Goal: Find specific page/section: Find specific page/section

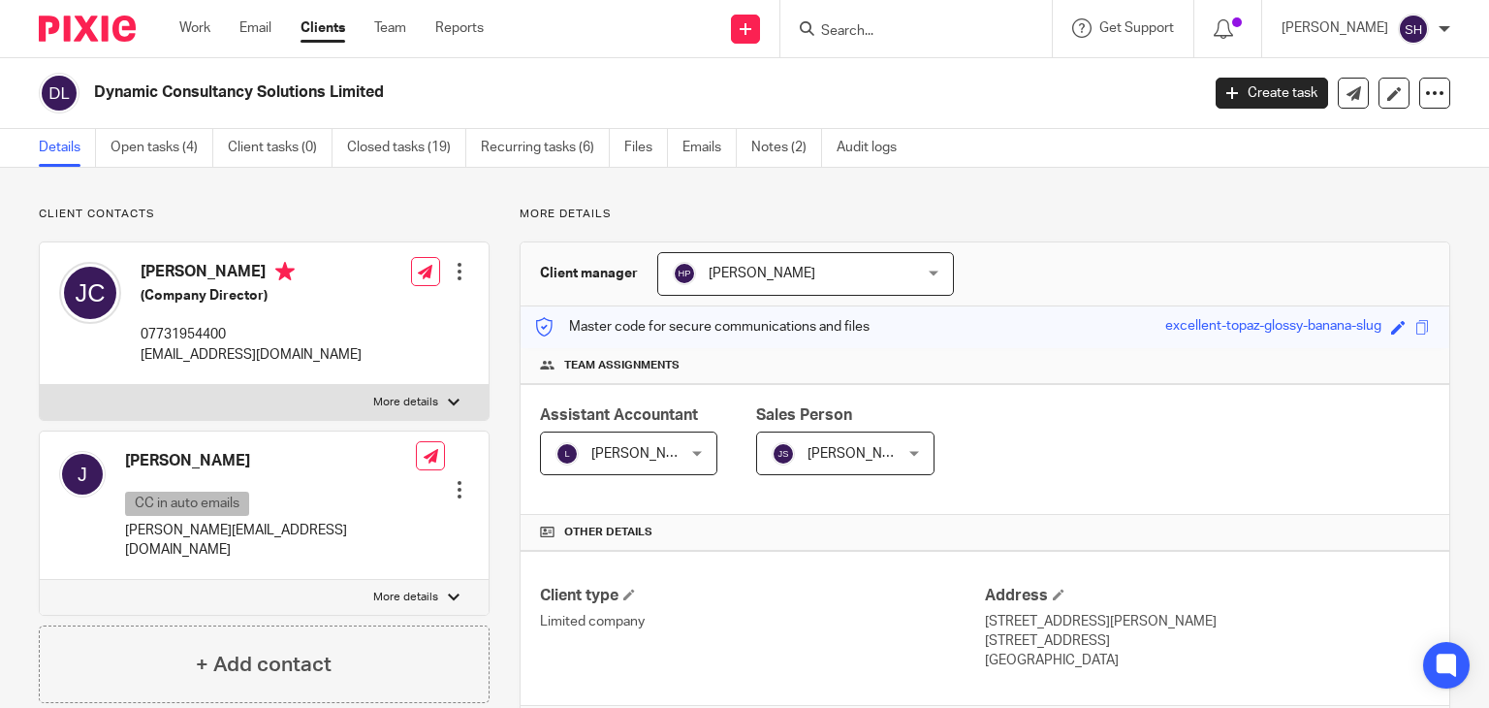
click at [887, 28] on input "Search" at bounding box center [906, 31] width 175 height 17
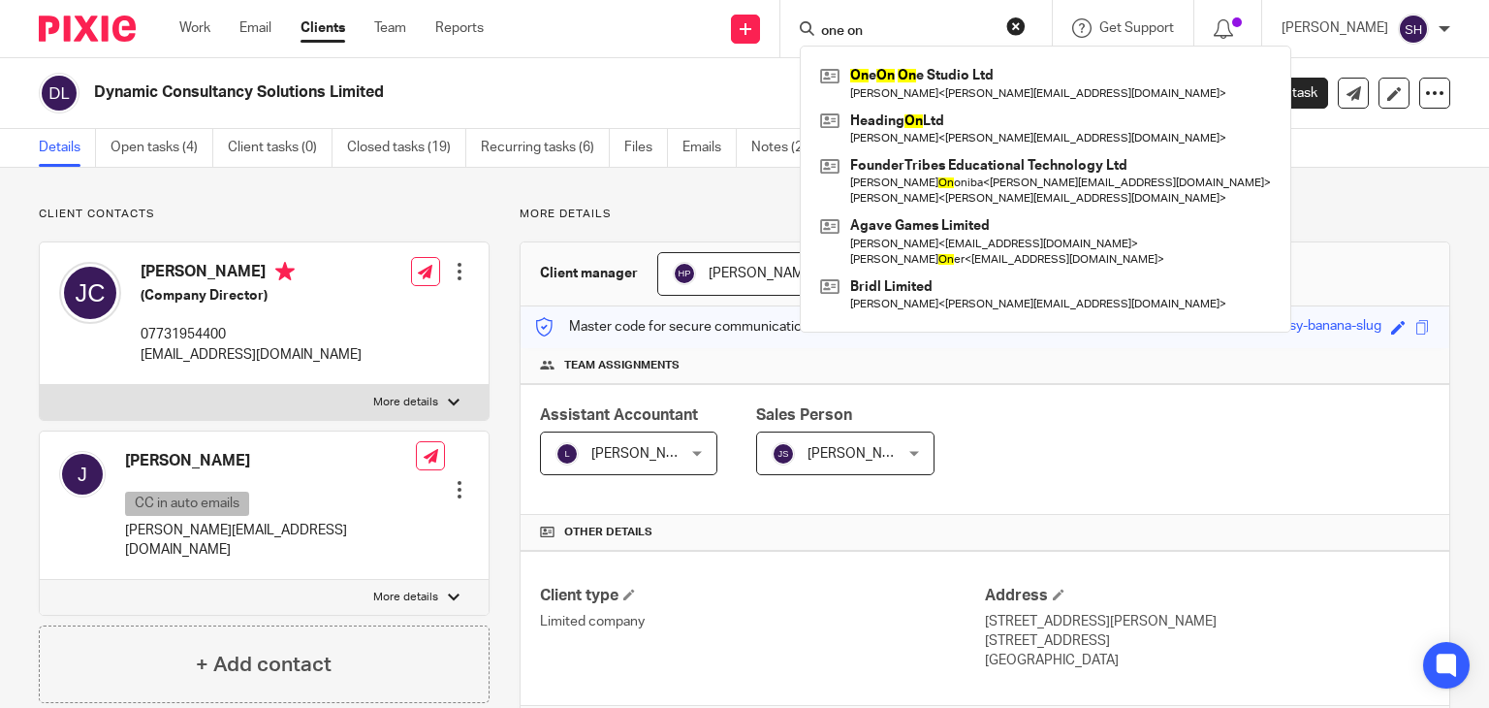
type input "one on"
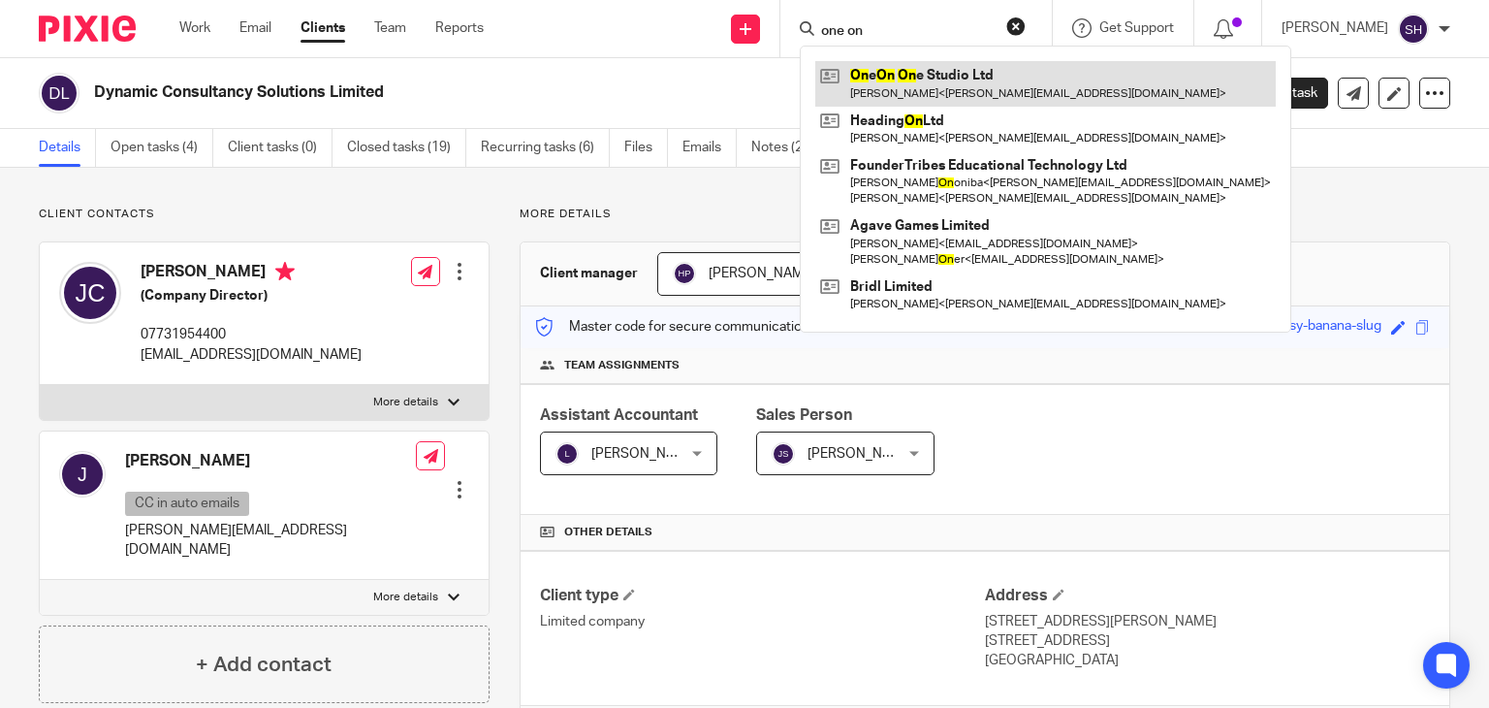
click at [939, 71] on link at bounding box center [1045, 83] width 460 height 45
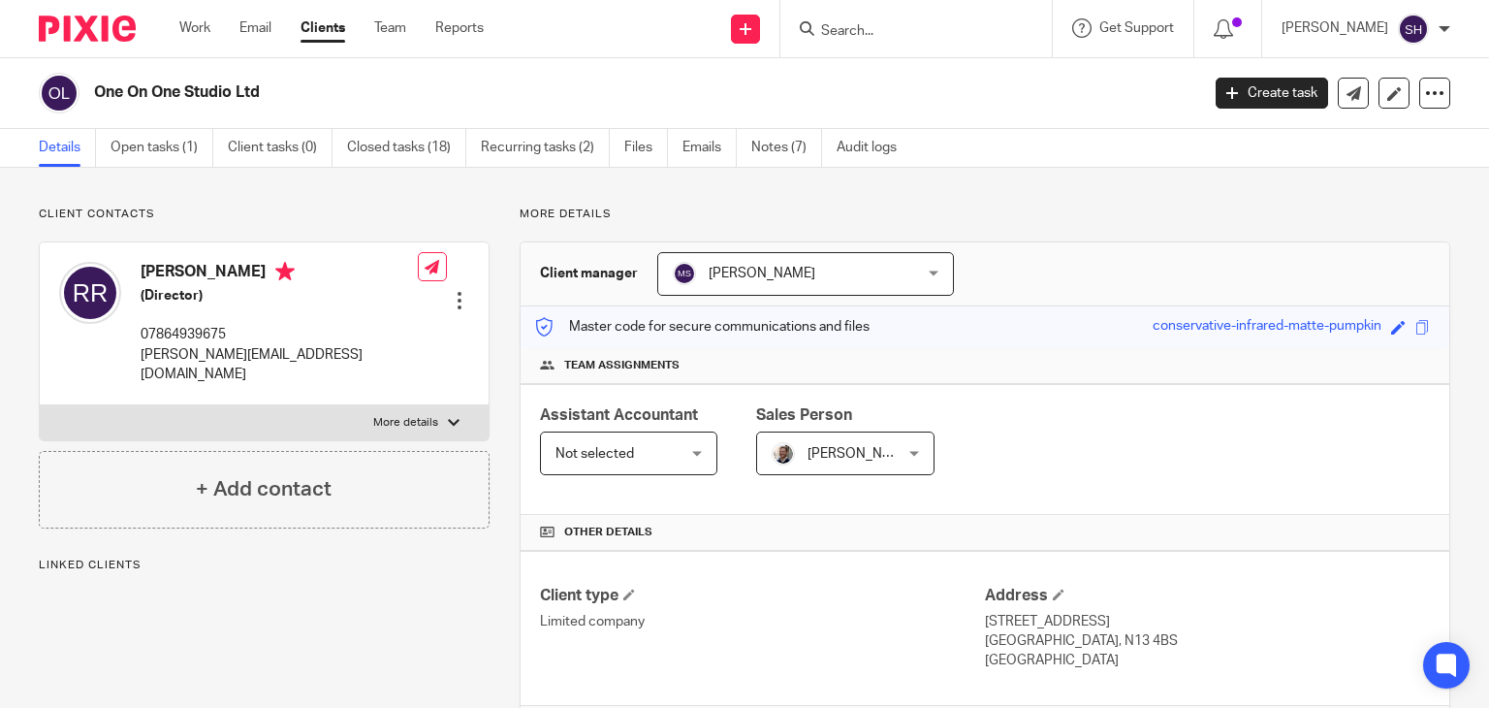
click at [220, 355] on p "[PERSON_NAME][EMAIL_ADDRESS][DOMAIN_NAME]" at bounding box center [279, 365] width 277 height 40
click at [220, 355] on p "rebeca@rebecaramos.com" at bounding box center [279, 365] width 277 height 40
copy div "rebeca@rebecaramos.com"
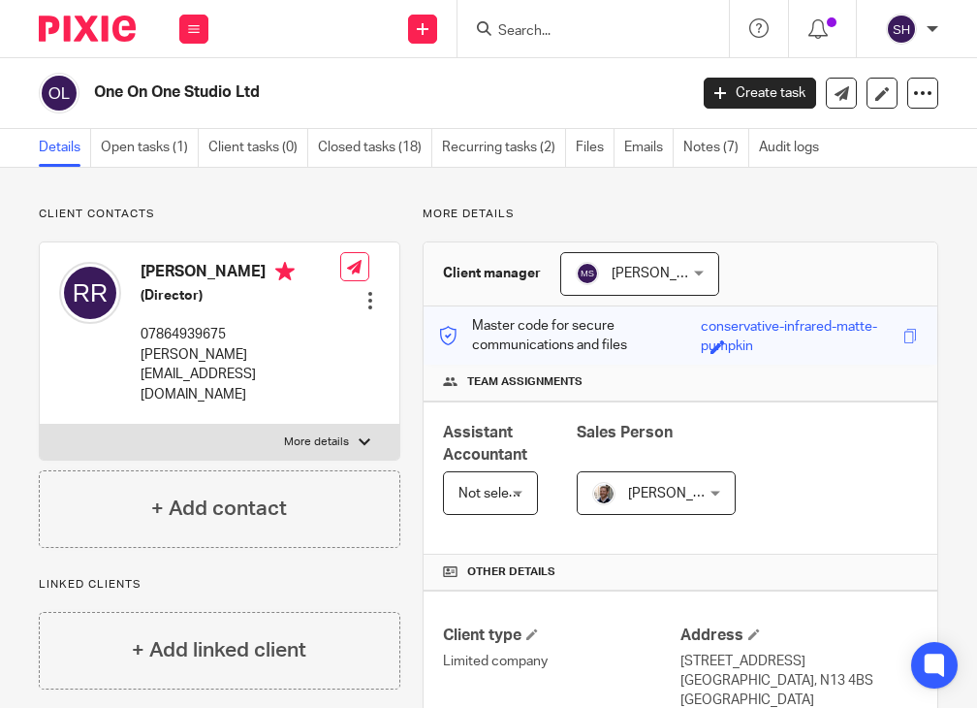
click at [527, 28] on input "Search" at bounding box center [583, 31] width 175 height 17
paste input "19 Buchanan Street, Ramsbottom, Bury, Lancashire, England, BL0 9JF"
type input "19 Buchanan Street, Ramsbottom, Bury, Lancashire, England, BL0 9JF"
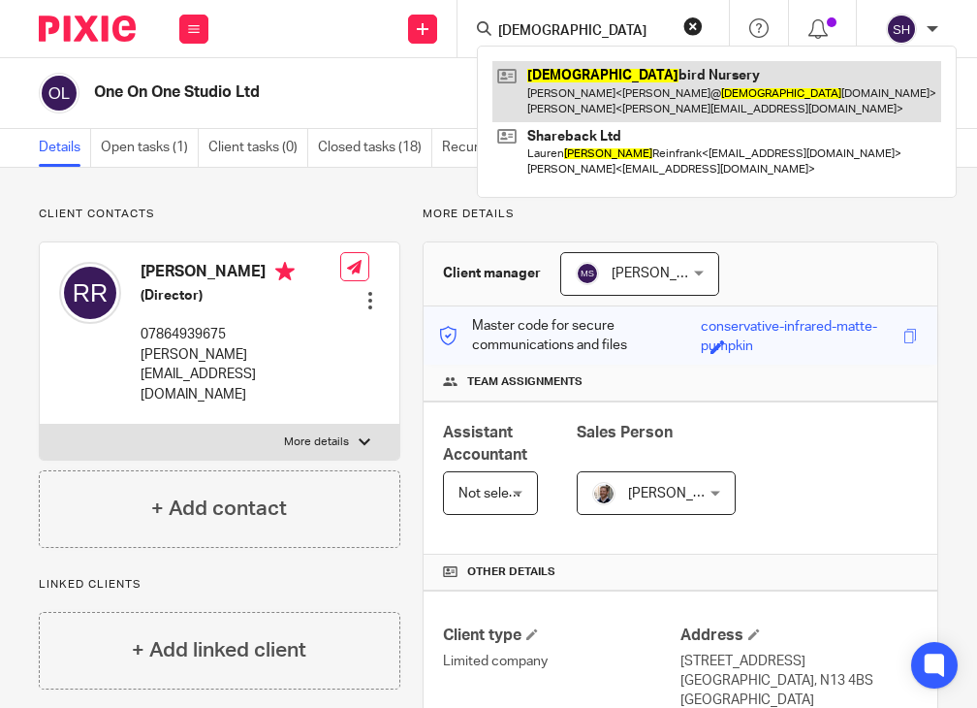
type input "lady"
click at [622, 88] on link at bounding box center [716, 91] width 449 height 60
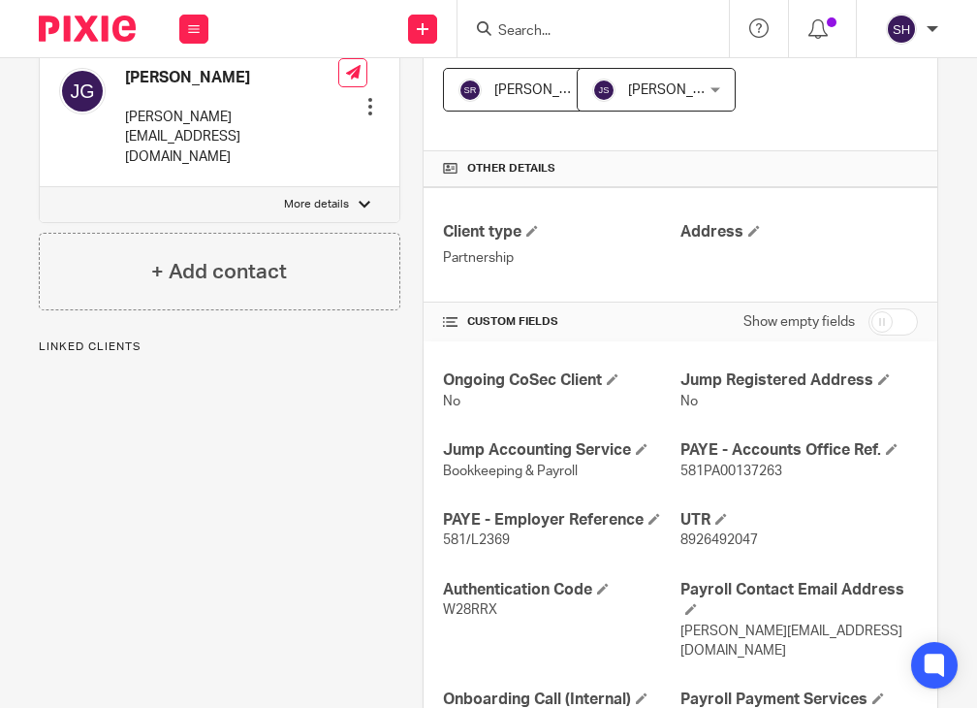
scroll to position [473, 0]
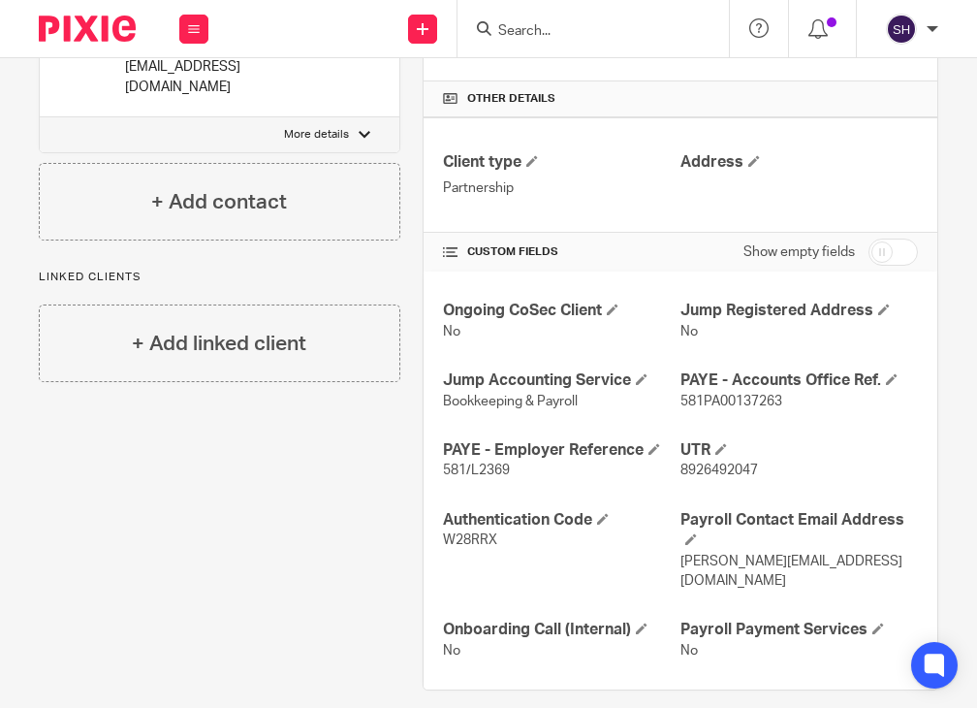
click at [879, 249] on input "checkbox" at bounding box center [893, 251] width 49 height 27
checkbox input "true"
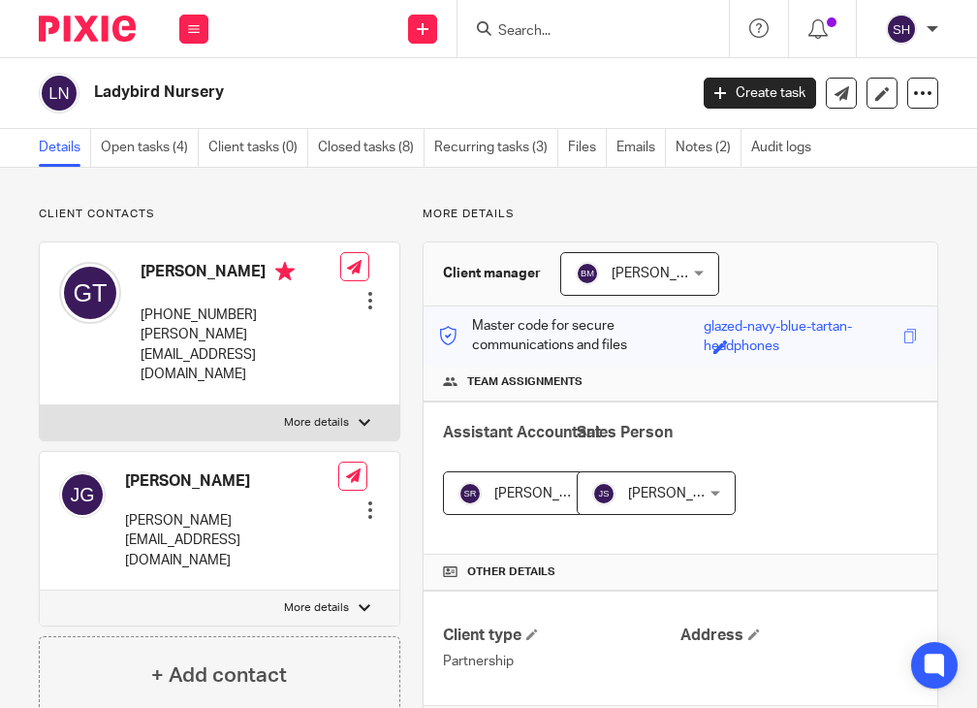
scroll to position [0, 0]
click at [907, 94] on div at bounding box center [922, 93] width 31 height 31
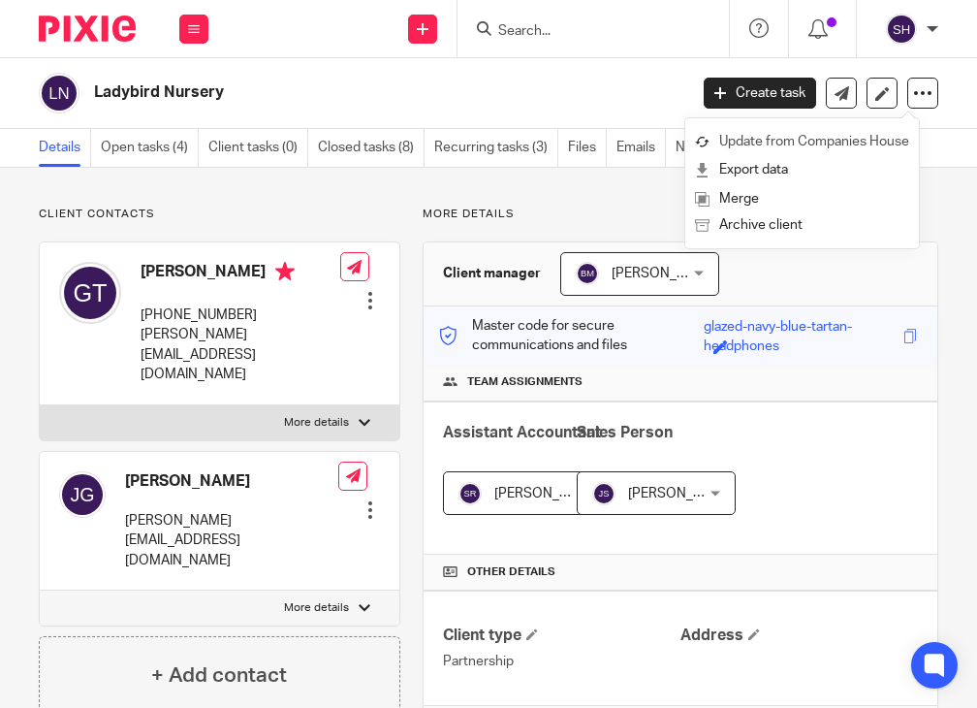
click at [852, 145] on link "Update from Companies House" at bounding box center [802, 142] width 214 height 28
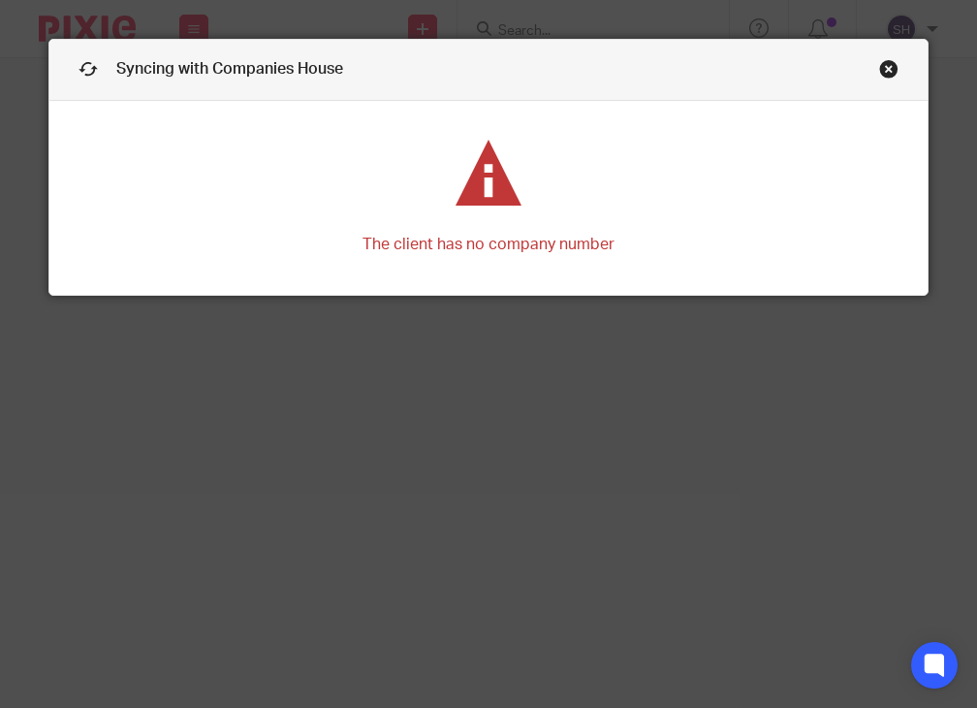
click at [879, 68] on link "Close this dialog window" at bounding box center [888, 72] width 19 height 26
click at [682, 429] on div "Syncing with Companies House The client has no company number" at bounding box center [488, 354] width 977 height 708
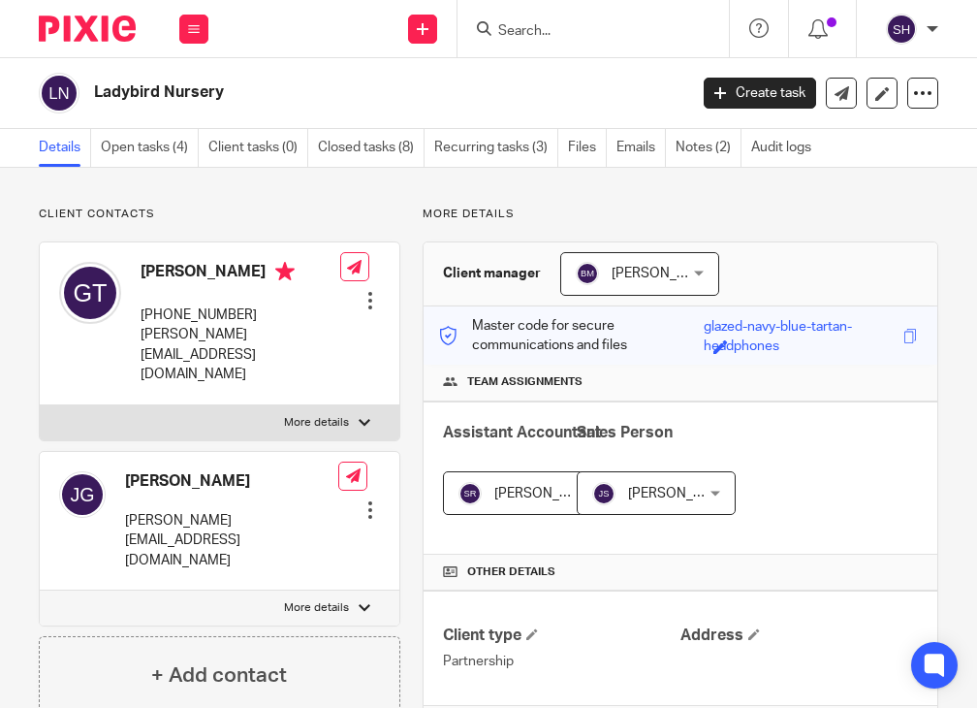
click at [536, 28] on input "Search" at bounding box center [583, 31] width 175 height 17
paste input "[PERSON_NAME] (Personal Tax Return)"
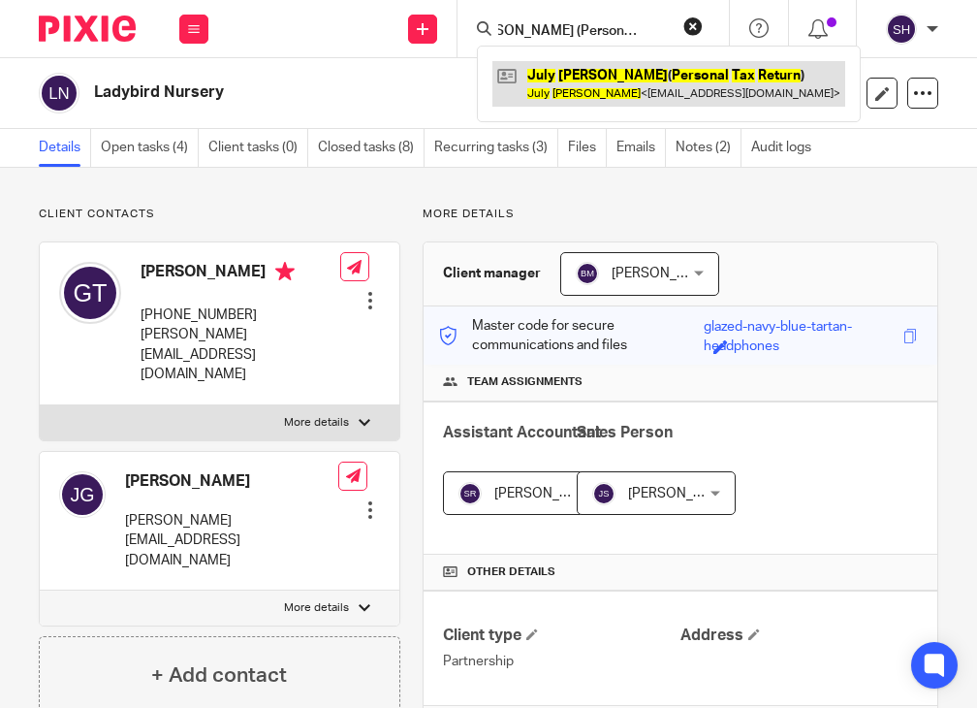
type input "July Jones (Personal Tax Return)"
click at [597, 86] on link at bounding box center [668, 83] width 353 height 45
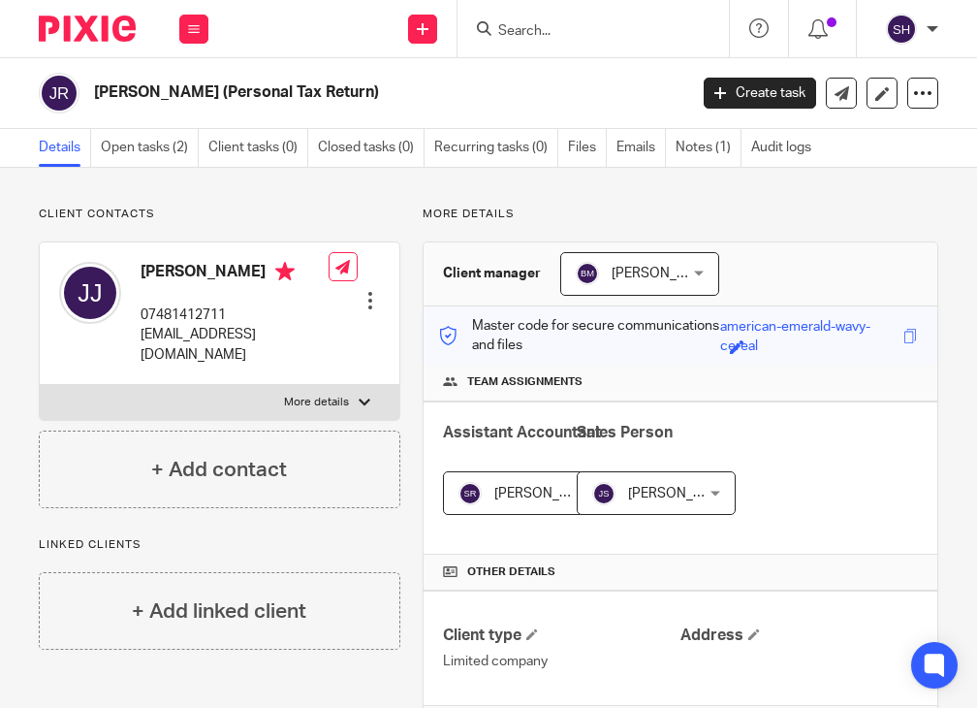
click at [515, 32] on input "Search" at bounding box center [583, 31] width 175 height 17
paste input "TheClub Group Ltd."
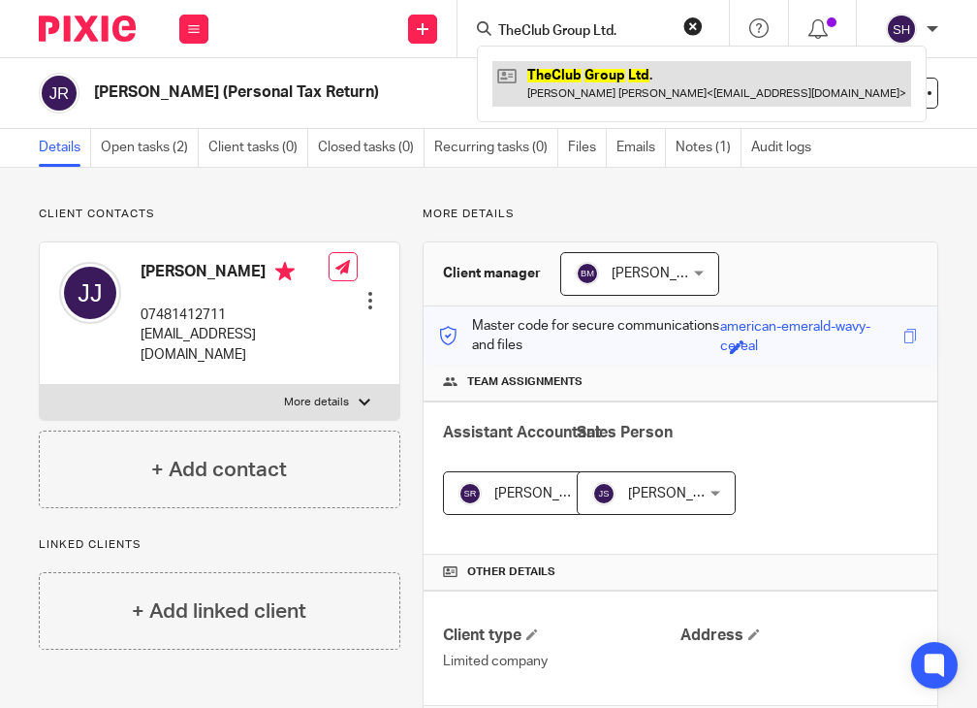
type input "TheClub Group Ltd."
click at [548, 71] on link at bounding box center [701, 83] width 419 height 45
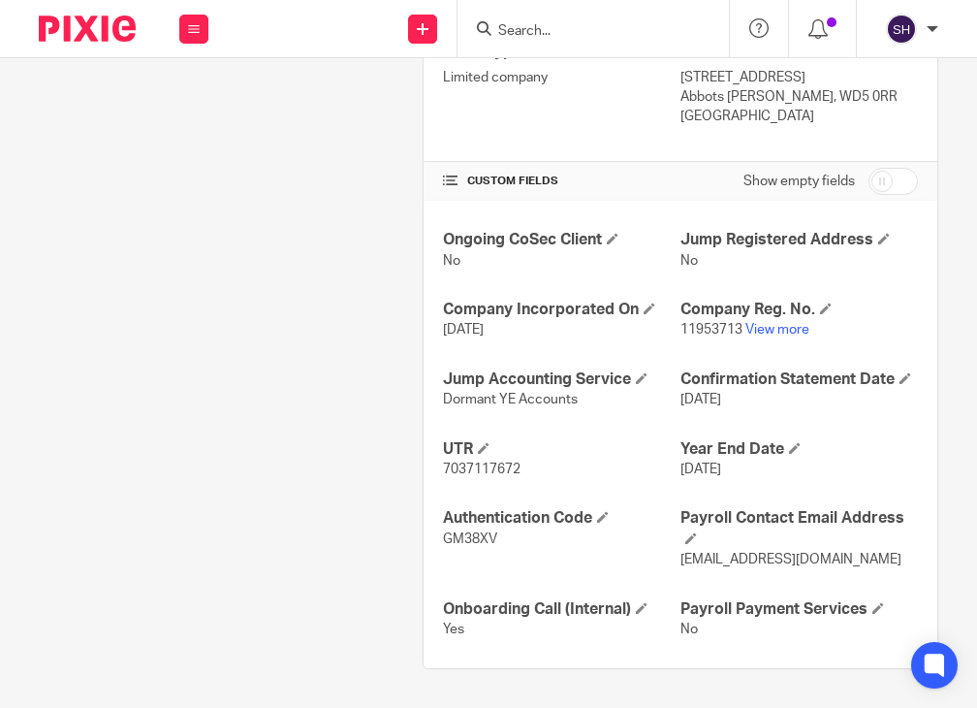
scroll to position [623, 0]
